Goal: Use online tool/utility: Utilize a website feature to perform a specific function

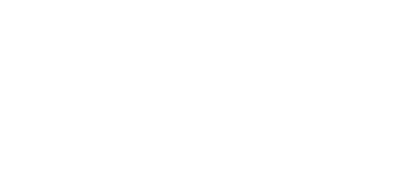
click at [144, 113] on div at bounding box center [205, 95] width 410 height 191
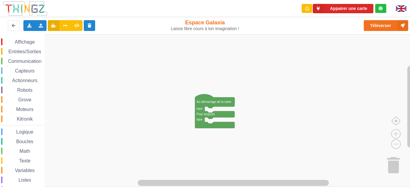
click at [104, 81] on rect "Espace de travail de Blocky" at bounding box center [207, 110] width 415 height 152
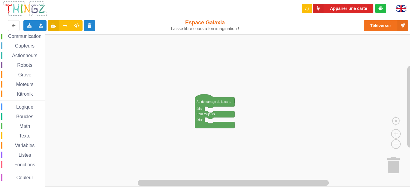
click at [12, 156] on div "Listes" at bounding box center [23, 154] width 44 height 7
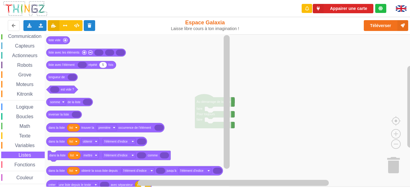
click at [12, 149] on div "Affichage Entrées/Sorties Communication Capteurs Actionneurs Robots Grove Moteu…" at bounding box center [22, 99] width 45 height 170
click at [14, 136] on span "Espace de travail de Blocky" at bounding box center [15, 135] width 5 height 5
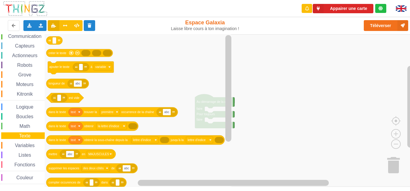
click at [13, 120] on div "Affichage Entrées/Sorties Communication Capteurs Actionneurs Robots Grove Moteu…" at bounding box center [22, 99] width 45 height 170
click at [14, 36] on span "Communication" at bounding box center [24, 36] width 35 height 5
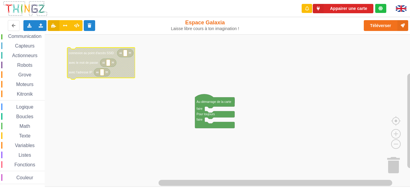
click at [96, 53] on text "connexion au point d'accès SSID" at bounding box center [91, 52] width 45 height 3
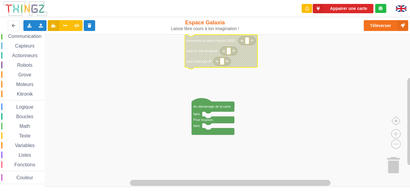
click at [15, 36] on span "Communication" at bounding box center [24, 36] width 35 height 5
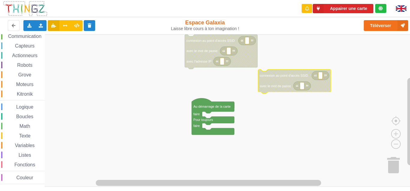
click at [17, 61] on div "Affichage Entrées/Sorties Communication Capteurs Actionneurs Robots Grove Moteu…" at bounding box center [22, 99] width 45 height 170
click at [15, 53] on div "Actionneurs" at bounding box center [23, 55] width 44 height 7
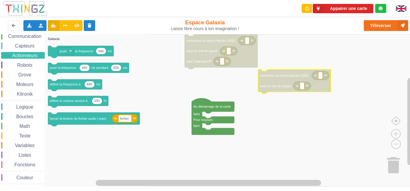
click at [17, 42] on div "Affichage Entrées/Sorties Communication Capteurs Actionneurs Robots Grove Moteu…" at bounding box center [22, 99] width 45 height 170
click at [14, 41] on div "Affichage Entrées/Sorties Communication Capteurs Actionneurs Robots Grove Moteu…" at bounding box center [22, 99] width 45 height 170
click at [15, 47] on span "Capteurs" at bounding box center [24, 45] width 21 height 5
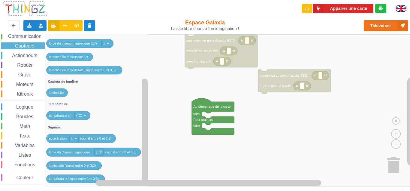
click at [14, 92] on span "Espace de travail de Blocky" at bounding box center [13, 94] width 5 height 5
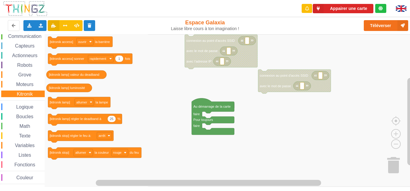
click at [12, 82] on div "Moteurs" at bounding box center [23, 84] width 44 height 7
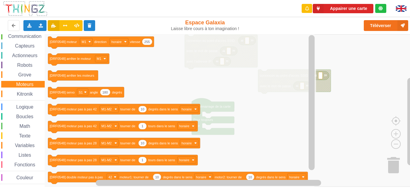
click at [15, 69] on div "Affichage Entrées/Sorties Communication Capteurs Actionneurs Robots Grove Moteu…" at bounding box center [22, 99] width 45 height 170
click at [17, 74] on span "Espace de travail de Blocky" at bounding box center [15, 74] width 5 height 5
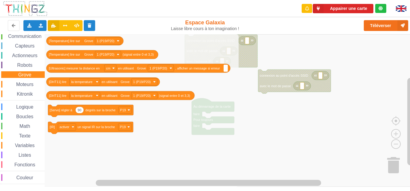
click at [31, 37] on span "Communication" at bounding box center [24, 36] width 35 height 5
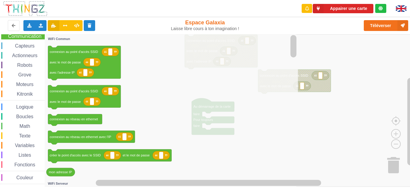
click at [35, 120] on div "Boucles" at bounding box center [23, 116] width 44 height 7
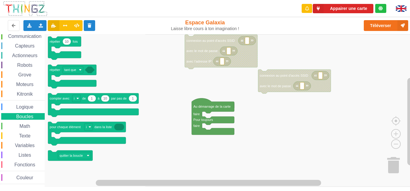
click at [38, 37] on span "Communication" at bounding box center [24, 36] width 35 height 5
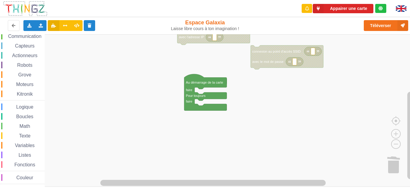
click at [14, 32] on div "Exporter l'assemblage de blocs Exporter l'assemblage de blocs au format Python …" at bounding box center [82, 25] width 169 height 19
click at [16, 39] on span "Communication" at bounding box center [24, 36] width 35 height 5
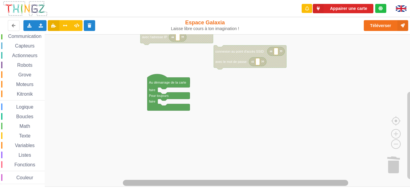
click at [125, 158] on div "Affichage Entrées/Sorties Communication Capteurs Actionneurs Robots Grove Moteu…" at bounding box center [207, 110] width 415 height 152
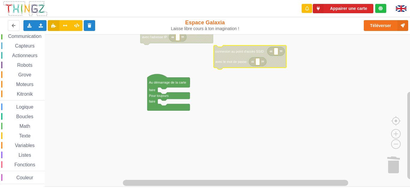
click at [255, 63] on icon "Espace de travail de Blocky" at bounding box center [257, 61] width 17 height 9
click at [275, 54] on rect "Espace de travail de Blocky" at bounding box center [276, 51] width 4 height 7
type input "T"
type input "thechnoa5"
click at [28, 32] on div "Exporter l'assemblage de blocs Exporter l'assemblage de blocs au format Python …" at bounding box center [82, 25] width 169 height 19
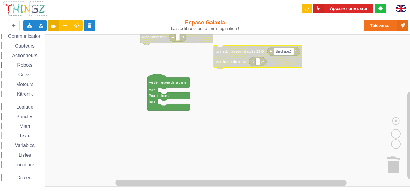
click at [28, 34] on div "Exporter l'assemblage de blocs Exporter l'assemblage de blocs au format Python …" at bounding box center [82, 25] width 169 height 19
click at [23, 37] on span "Communication" at bounding box center [24, 36] width 35 height 5
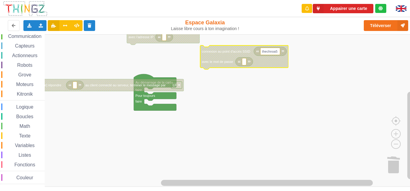
click at [287, 60] on icon "Espace de travail de Blocky" at bounding box center [244, 57] width 88 height 24
click at [245, 64] on rect "Espace de travail de Blocky" at bounding box center [244, 61] width 4 height 7
type input "1234567890"
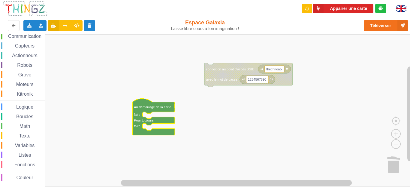
click at [27, 90] on div "Affichage Entrées/Sorties Communication Capteurs Actionneurs Robots Grove Moteu…" at bounding box center [22, 99] width 45 height 170
click at [25, 95] on span "Kitronik" at bounding box center [25, 93] width 18 height 5
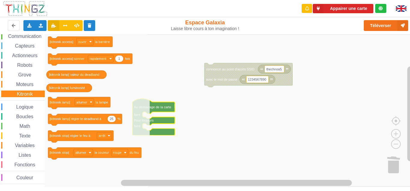
click at [24, 85] on span "Moteurs" at bounding box center [24, 84] width 19 height 5
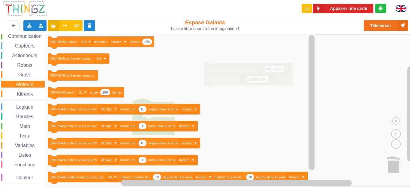
click at [25, 75] on span "Grove" at bounding box center [24, 74] width 15 height 5
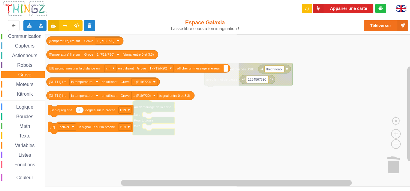
click at [26, 64] on span "Robots" at bounding box center [24, 64] width 17 height 5
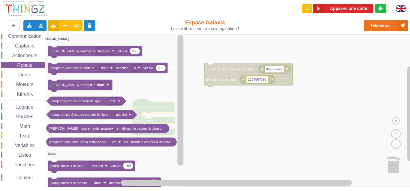
click at [24, 51] on div "Affichage Entrées/Sorties Communication Capteurs Actionneurs Robots Grove Moteu…" at bounding box center [22, 99] width 45 height 170
click at [23, 53] on div "Actionneurs" at bounding box center [23, 55] width 44 height 7
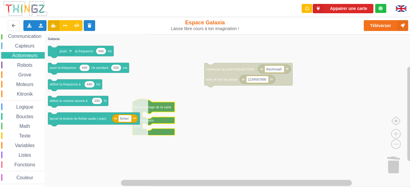
click at [23, 45] on span "Capteurs" at bounding box center [24, 45] width 21 height 5
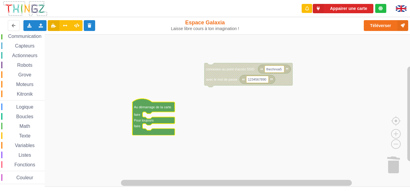
click at [248, 110] on rect "Espace de travail de Blocky" at bounding box center [207, 110] width 415 height 152
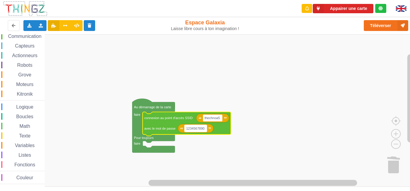
click at [206, 128] on rect "Espace de travail de Blocky" at bounding box center [196, 128] width 22 height 7
click at [33, 38] on span "Communication" at bounding box center [24, 36] width 35 height 5
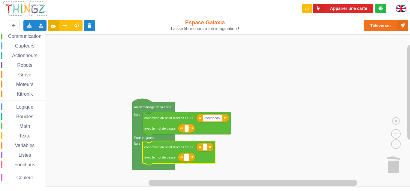
click at [188, 158] on rect "Espace de travail de Blocky" at bounding box center [187, 157] width 4 height 7
type input "1234567890"
click at [300, 121] on rect "Espace de travail de Blocky" at bounding box center [207, 110] width 415 height 152
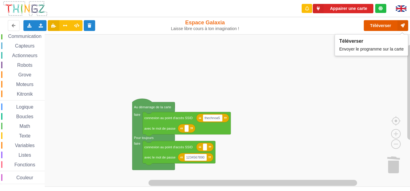
click at [382, 21] on button "Téléverser" at bounding box center [386, 25] width 44 height 11
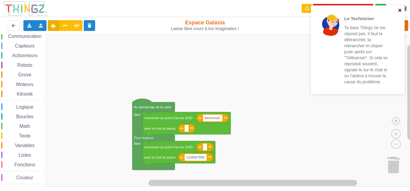
click at [400, 9] on icon "close" at bounding box center [400, 10] width 4 height 5
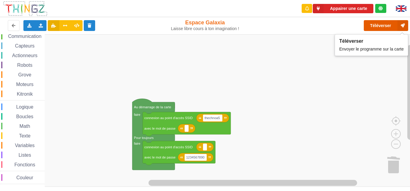
click at [389, 23] on button "Téléverser" at bounding box center [386, 25] width 44 height 11
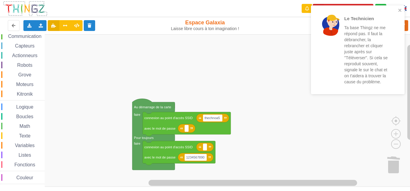
click at [303, 81] on rect "Espace de travail de Blocky" at bounding box center [207, 110] width 415 height 152
click at [399, 8] on icon "close" at bounding box center [400, 10] width 4 height 5
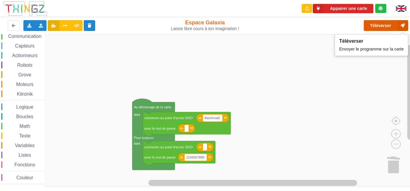
click at [383, 27] on button "Téléverser" at bounding box center [386, 25] width 44 height 11
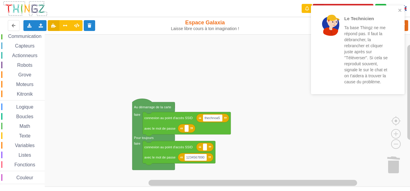
click at [398, 10] on div "Le Technicien Ta base Thingz ne me répond pas. Il faut la débrancher, la rebran…" at bounding box center [356, 50] width 85 height 84
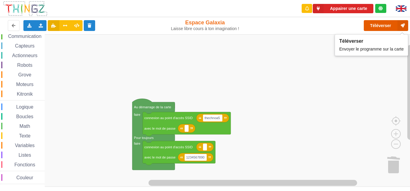
click at [404, 27] on icon at bounding box center [403, 25] width 11 height 11
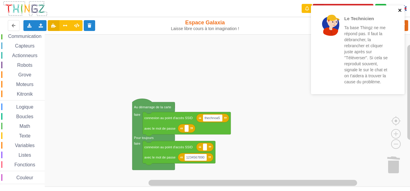
click at [401, 8] on icon "close" at bounding box center [400, 10] width 4 height 5
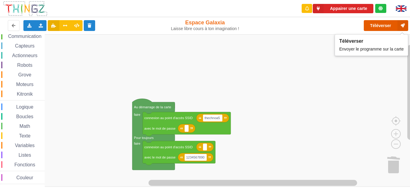
click at [373, 26] on button "Téléverser" at bounding box center [386, 25] width 44 height 11
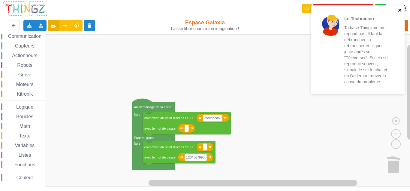
click at [398, 9] on icon "close" at bounding box center [400, 10] width 4 height 5
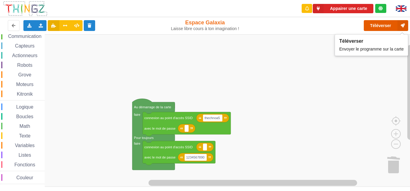
click at [387, 29] on button "Téléverser" at bounding box center [386, 25] width 44 height 11
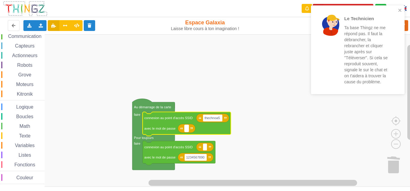
click at [187, 130] on g "Au démarrage de la carte faire Pour toujours faire thechnoa5 connexion au point…" at bounding box center [182, 134] width 99 height 71
click at [207, 117] on text "thechnoa5" at bounding box center [212, 118] width 15 height 4
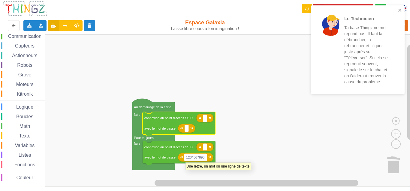
type input "T"
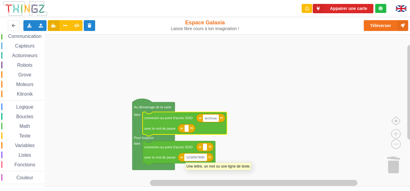
type input "technoa5"
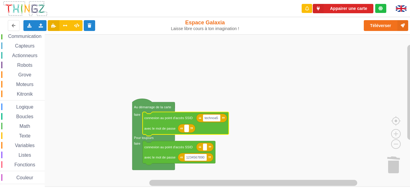
click at [185, 128] on rect "Espace de travail de Blocky" at bounding box center [187, 128] width 4 height 7
click at [186, 128] on input at bounding box center [186, 128] width 5 height 7
type input "&"
type input "1234567890"
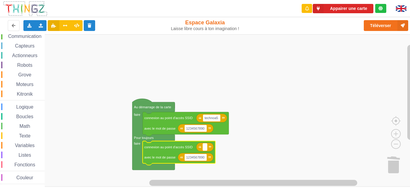
click at [203, 146] on g "Au démarrage de la carte faire Pour toujours faire 1234567890 connexion au poin…" at bounding box center [181, 134] width 96 height 71
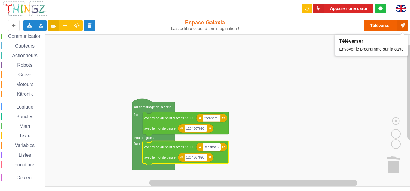
type input "technoa5"
click at [379, 24] on button "Téléverser" at bounding box center [386, 25] width 44 height 11
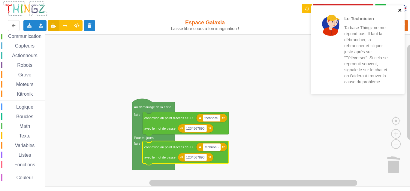
click at [400, 9] on icon "close" at bounding box center [400, 10] width 4 height 5
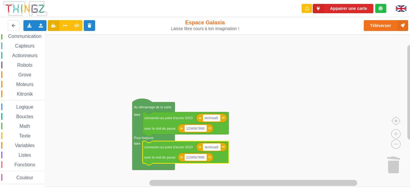
click at [390, 7] on div "Le Technicien Ta base Thingz ne me répond pas. Il faut la débrancher, la rebran…" at bounding box center [358, 5] width 96 height 2
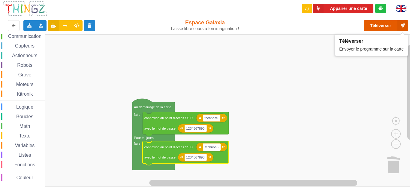
click at [390, 26] on button "Téléverser" at bounding box center [386, 25] width 44 height 11
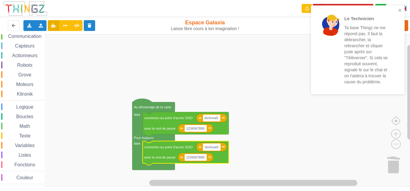
click at [27, 45] on span "Capteurs" at bounding box center [24, 45] width 21 height 5
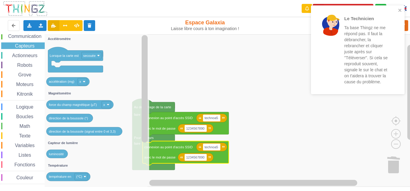
click at [30, 35] on span "Communication" at bounding box center [24, 36] width 35 height 5
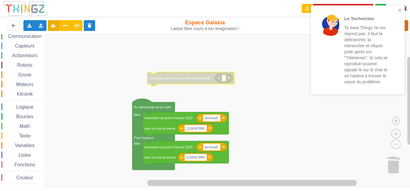
click at [404, 65] on div "Le Technicien Ta base Thingz ne me répond pas. Il faut la débrancher, la rebran…" at bounding box center [358, 49] width 94 height 89
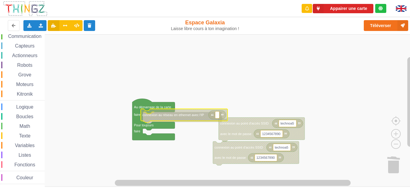
click at [204, 117] on text "connexion au réseau en ethernet avec l'IP" at bounding box center [174, 115] width 62 height 4
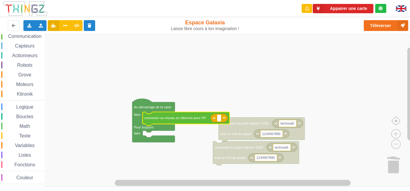
click at [31, 35] on span "Communication" at bounding box center [24, 36] width 35 height 5
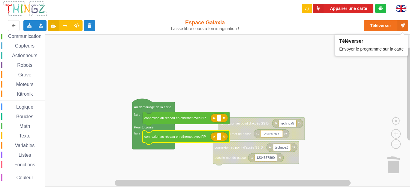
click at [33, 37] on span "Communication" at bounding box center [24, 36] width 35 height 5
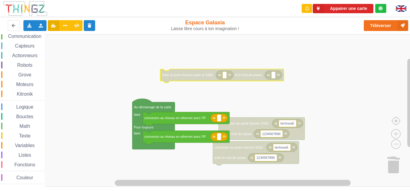
click at [44, 42] on div "Affichage Entrées/Sorties Communication Capteurs Actionneurs Robots Grove Moteu…" at bounding box center [22, 99] width 45 height 170
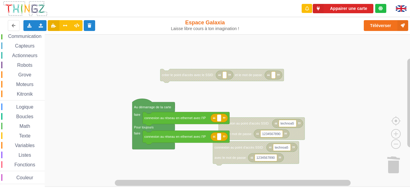
scroll to position [11, 0]
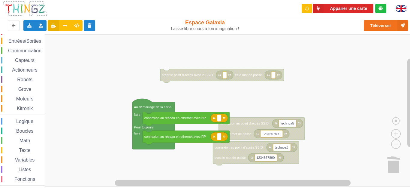
click at [39, 55] on div "Affichage Entrées/Sorties Communication Capteurs Actionneurs Robots Grove Moteu…" at bounding box center [22, 113] width 45 height 170
click at [21, 54] on div "Communication" at bounding box center [23, 50] width 44 height 7
click at [363, 80] on rect "Espace de travail de Blocky" at bounding box center [207, 110] width 415 height 152
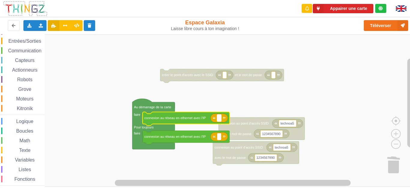
click at [221, 119] on g "technoa5 1234567890 connexion au point d'accès SSID avec le mot de passe techno…" at bounding box center [219, 117] width 172 height 96
type input "technoa5"
click at [173, 155] on rect "Espace de travail de Blocky" at bounding box center [207, 110] width 415 height 152
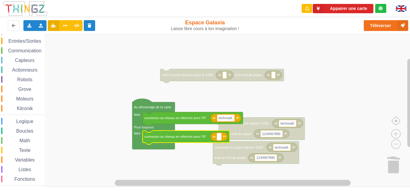
click at [219, 136] on g "Au démarrage de la carte faire Pour toujours faire connexion au réseau en ether…" at bounding box center [188, 124] width 111 height 50
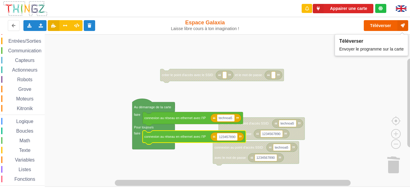
type input "123457890"
click at [373, 26] on button "Téléverser" at bounding box center [386, 25] width 44 height 11
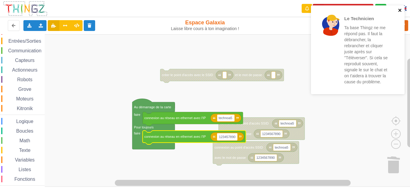
click at [400, 9] on icon "close" at bounding box center [400, 10] width 4 height 5
